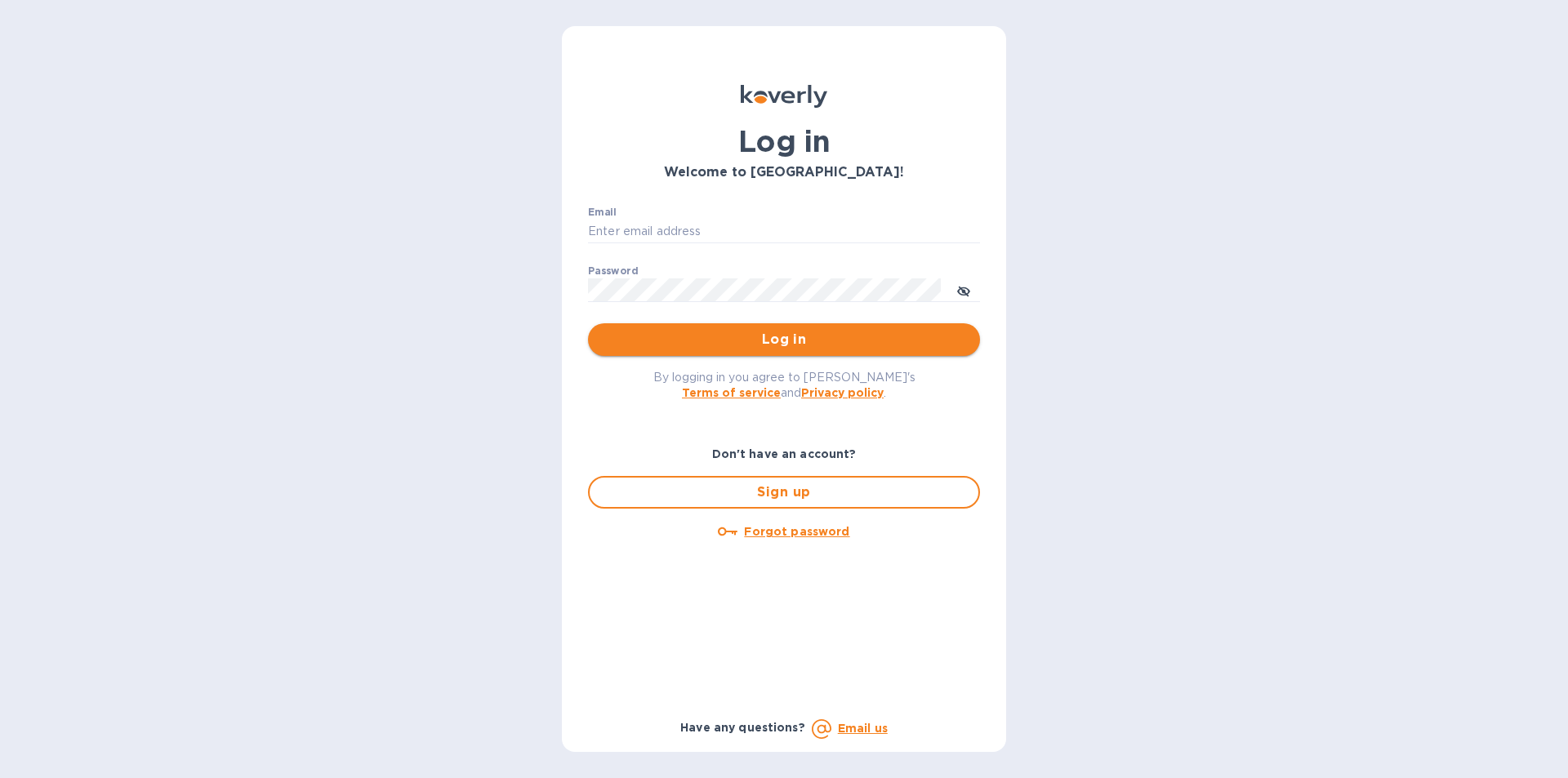
type input "[EMAIL_ADDRESS][DOMAIN_NAME]"
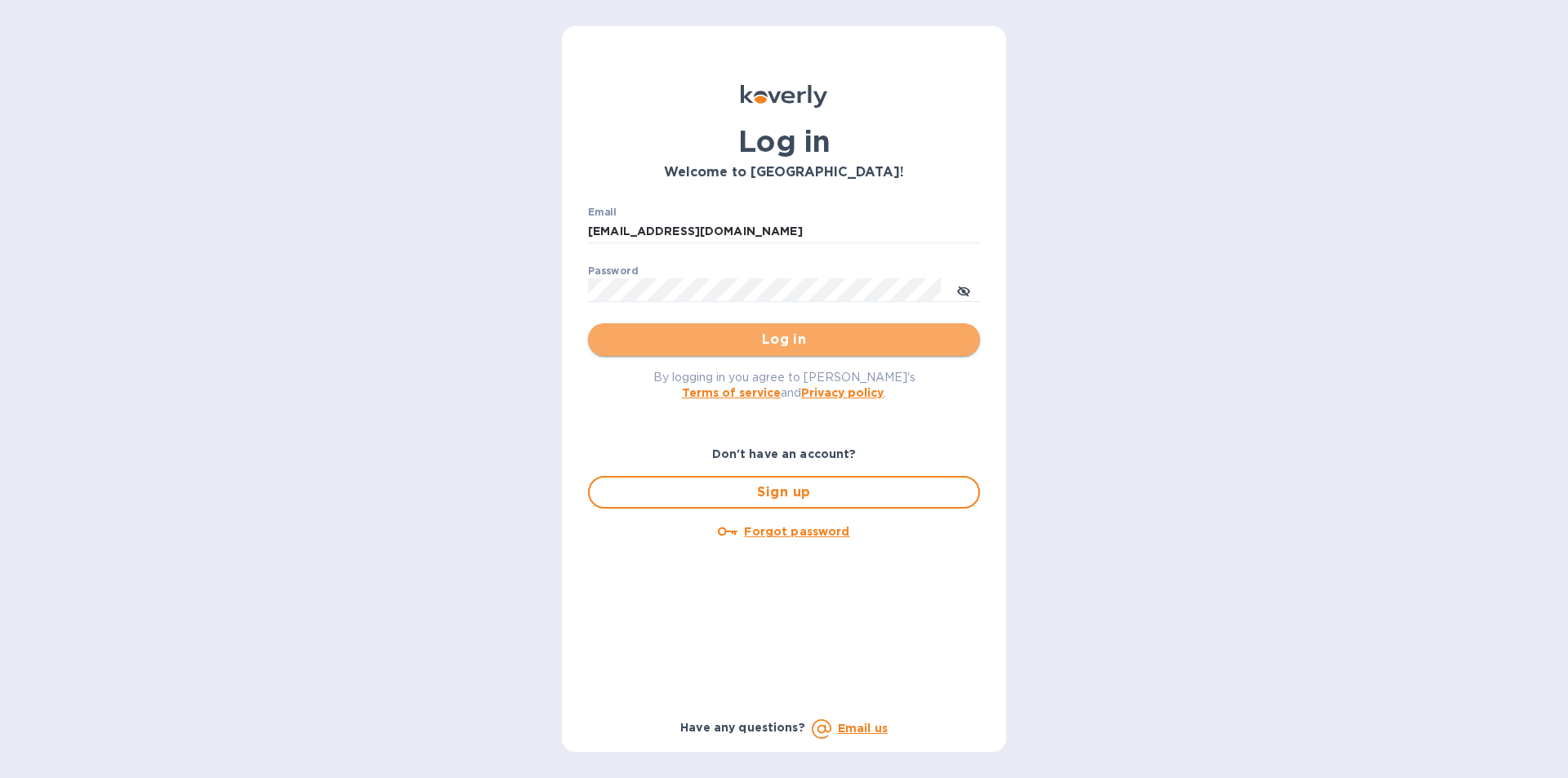
click at [838, 349] on span "Log in" at bounding box center [784, 339] width 366 height 20
